Goal: Transaction & Acquisition: Obtain resource

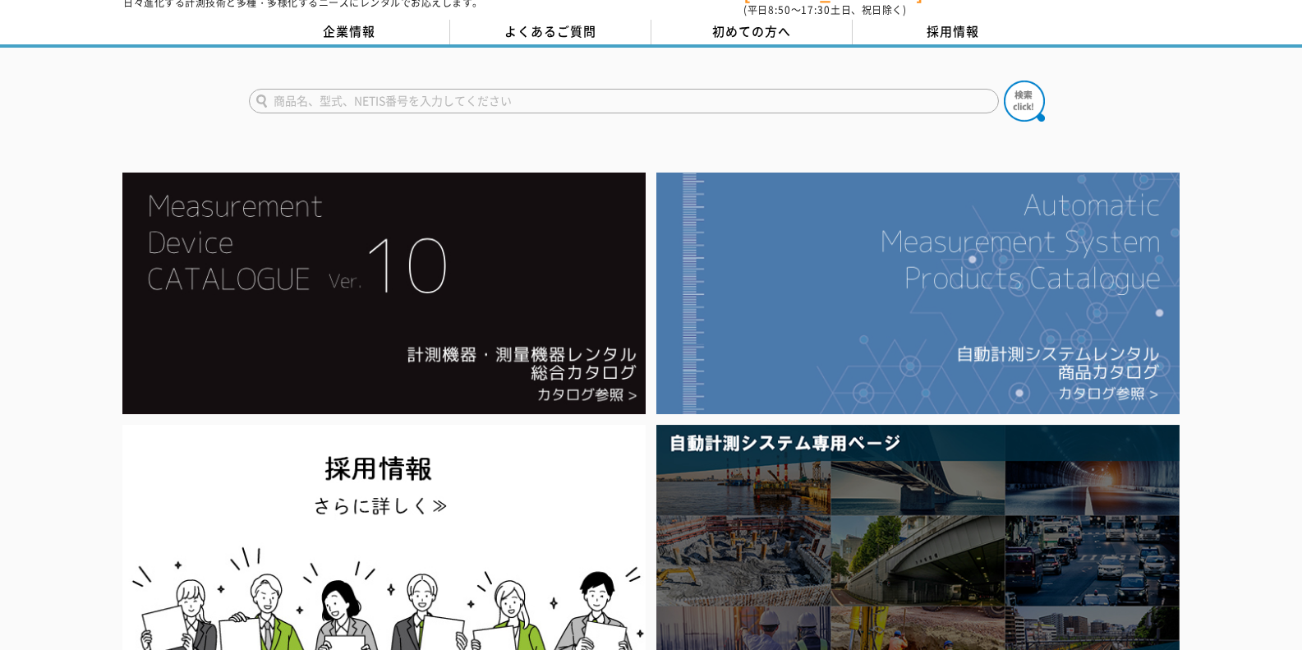
scroll to position [82, 0]
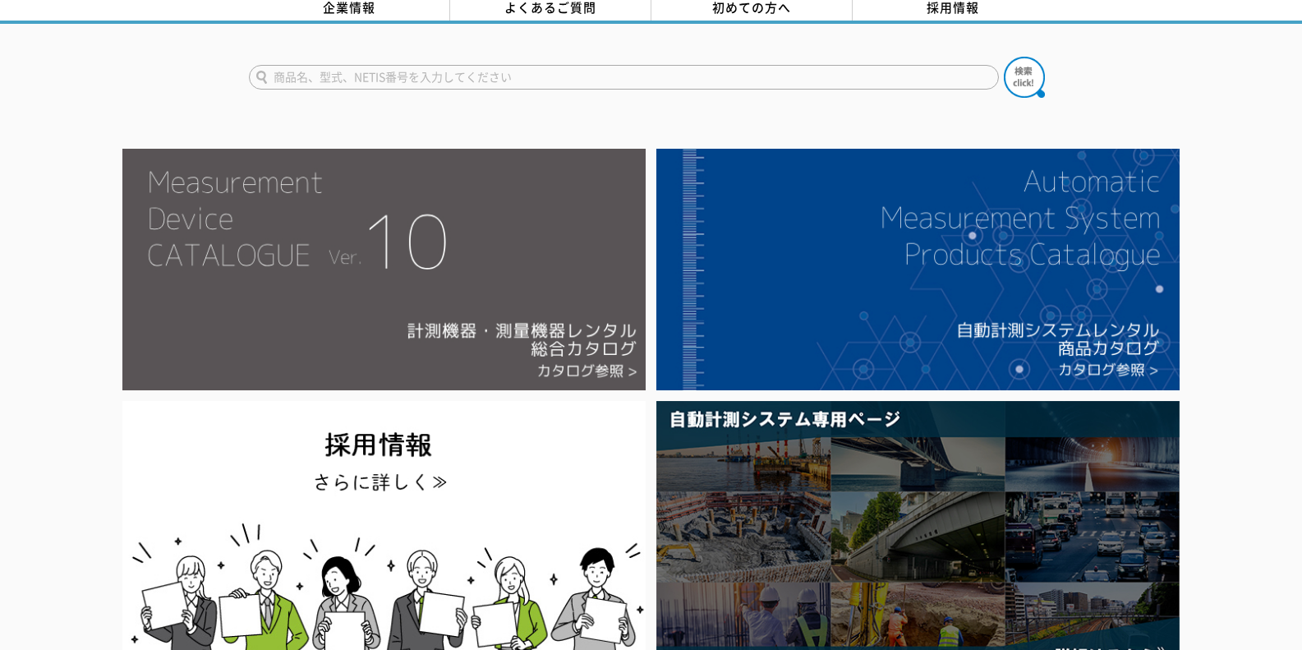
click at [430, 288] on img at bounding box center [383, 269] width 523 height 241
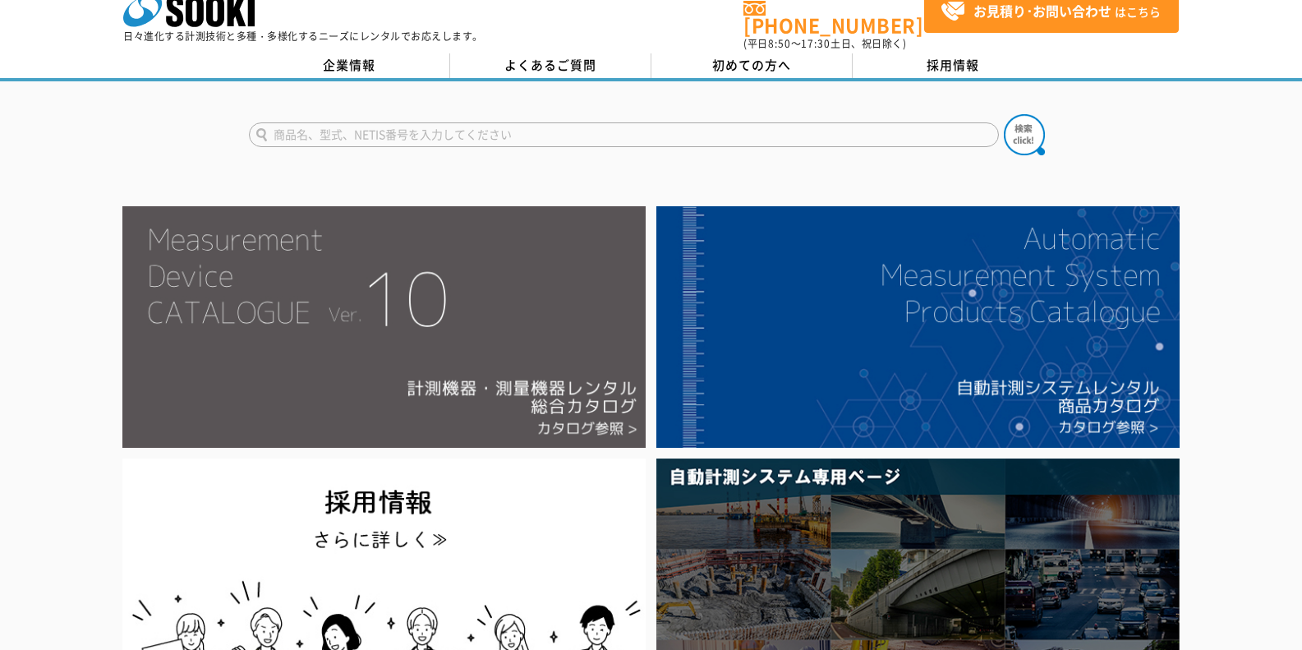
scroll to position [0, 0]
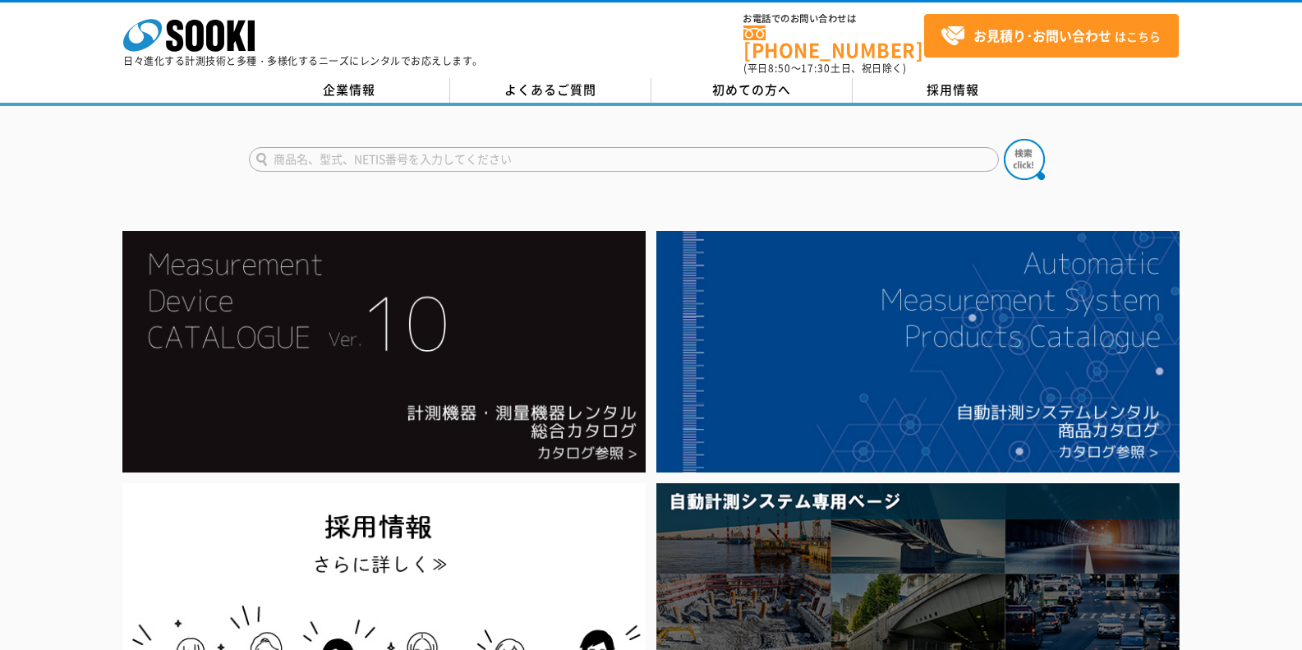
click at [300, 147] on input "text" at bounding box center [624, 159] width 750 height 25
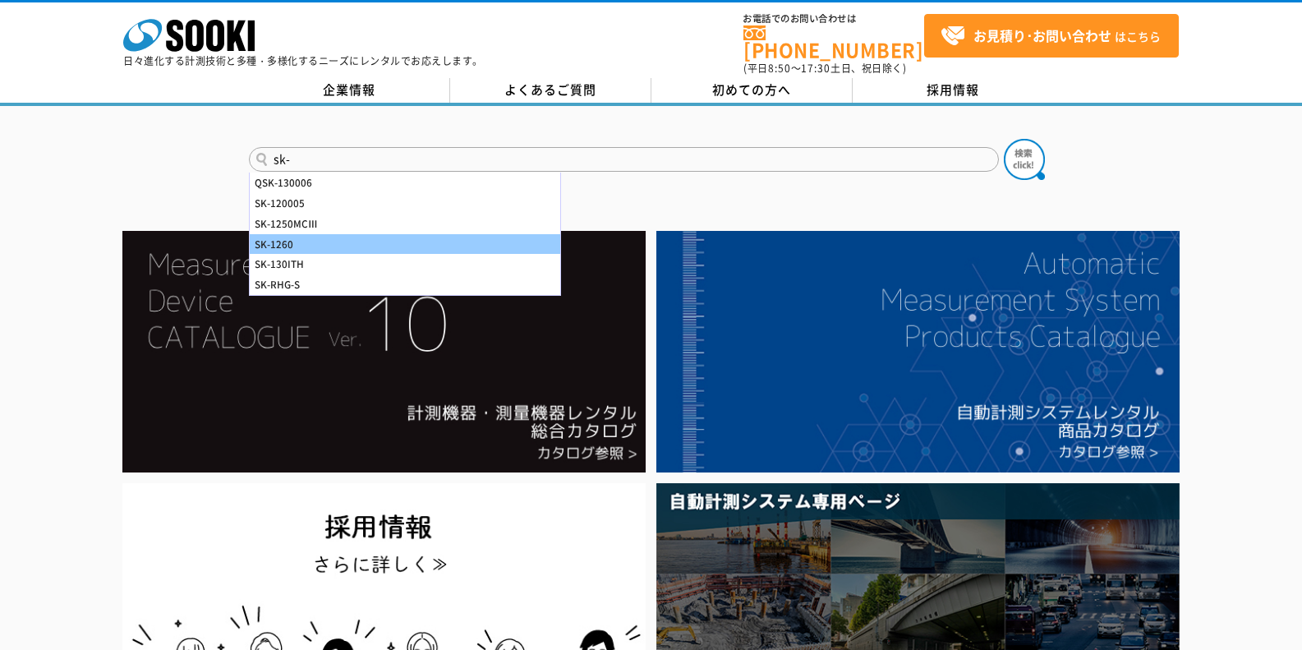
click at [278, 234] on div "SK-1260" at bounding box center [405, 244] width 310 height 21
type input "SK-1260"
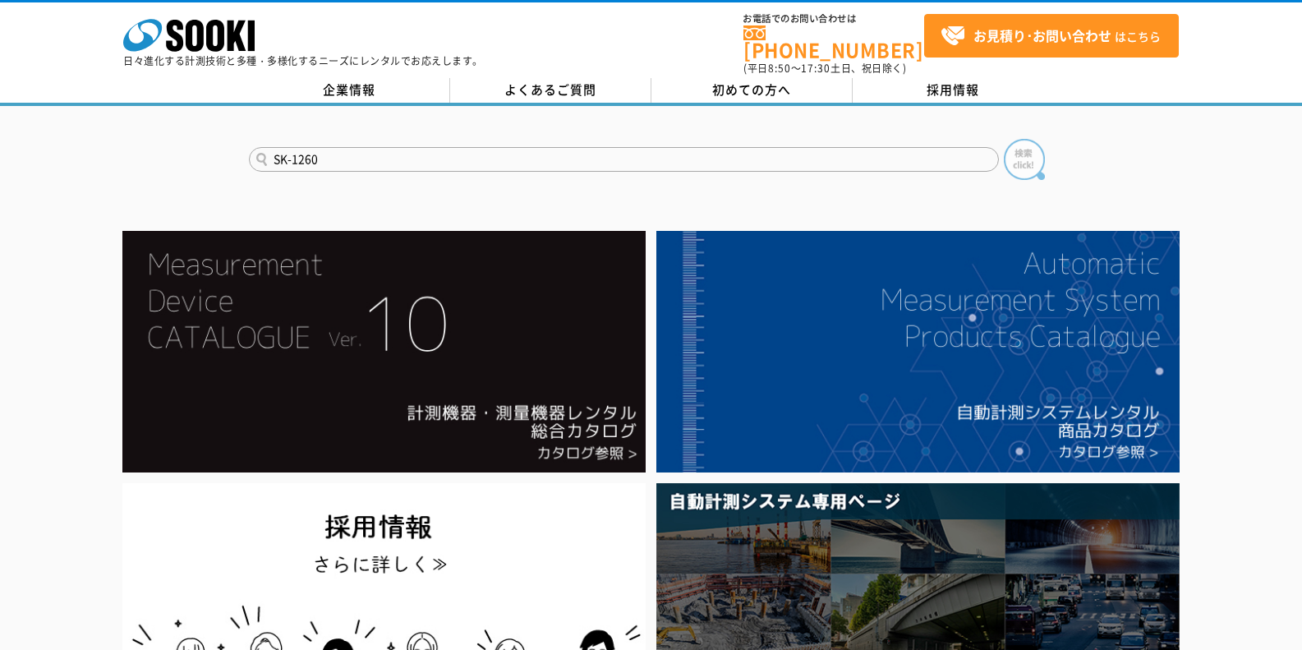
click at [1026, 153] on img at bounding box center [1024, 159] width 41 height 41
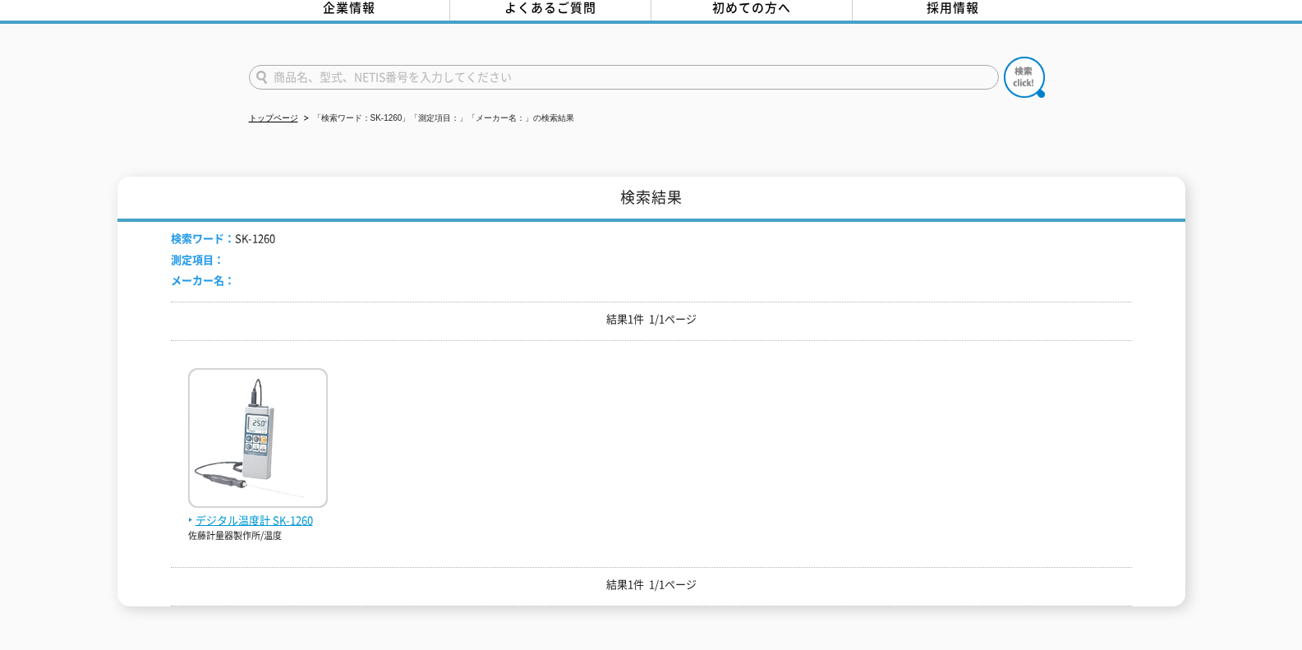
click at [278, 512] on span "デジタル温度計 SK-1260" at bounding box center [258, 520] width 140 height 17
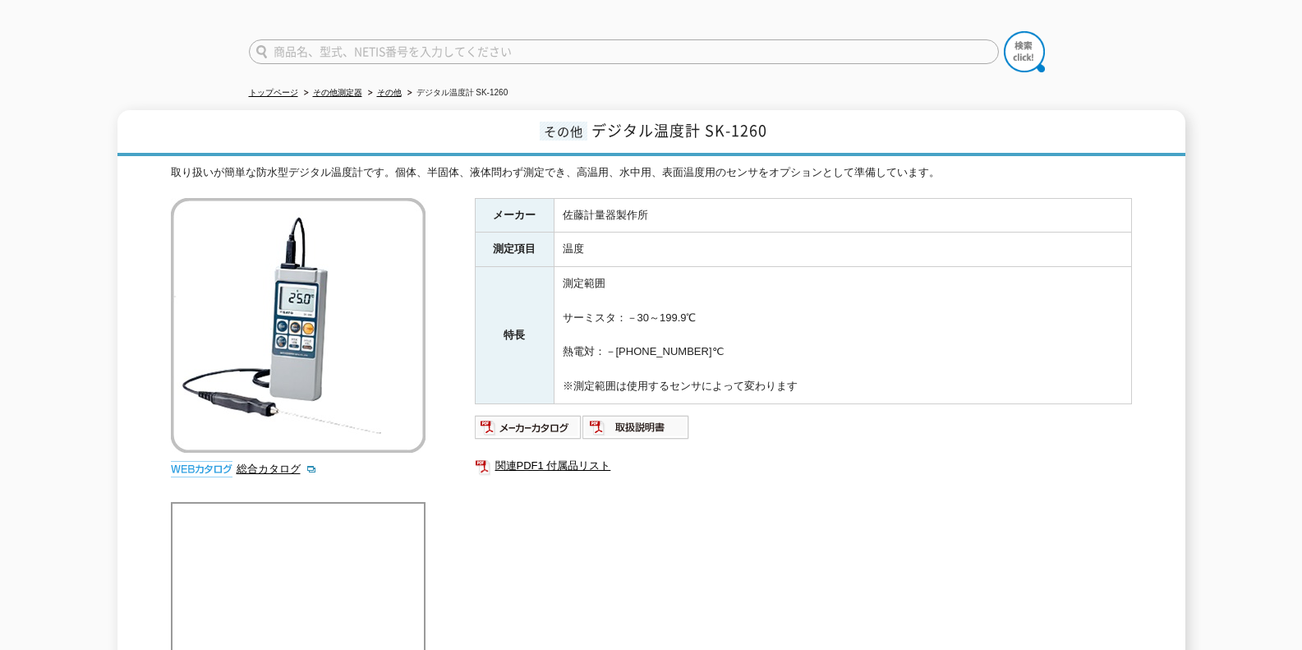
scroll to position [82, 0]
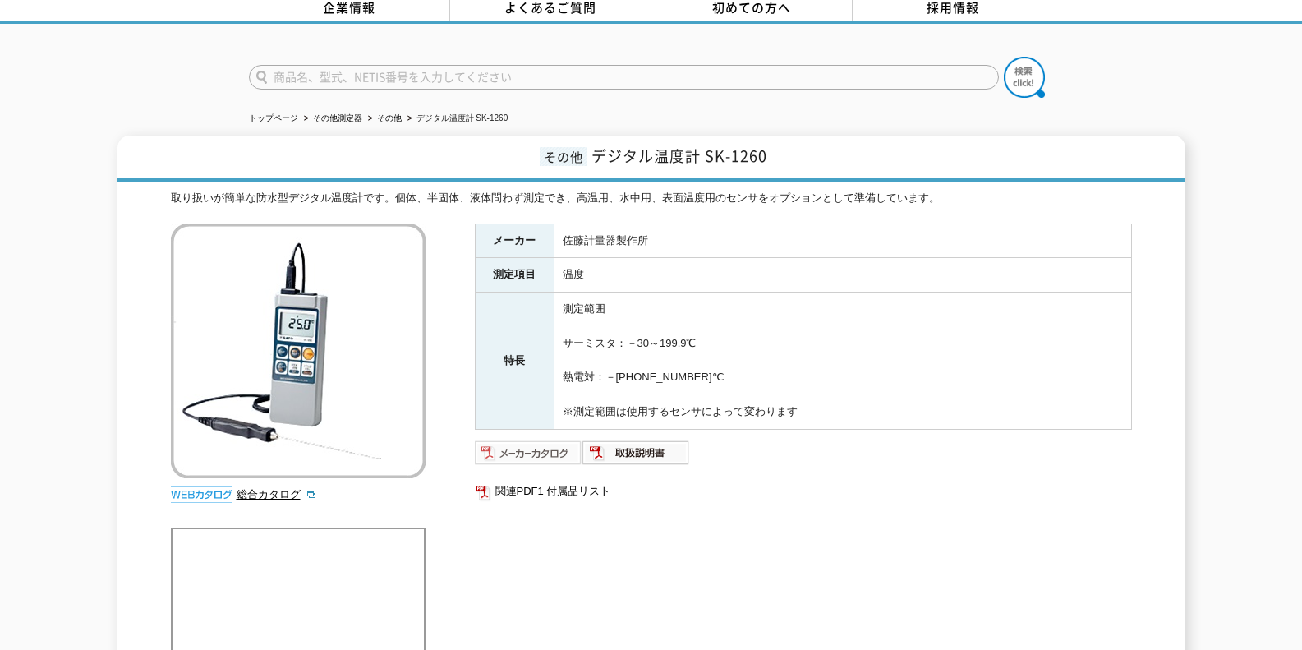
click at [537, 439] on img at bounding box center [529, 452] width 108 height 26
